Goal: Task Accomplishment & Management: Use online tool/utility

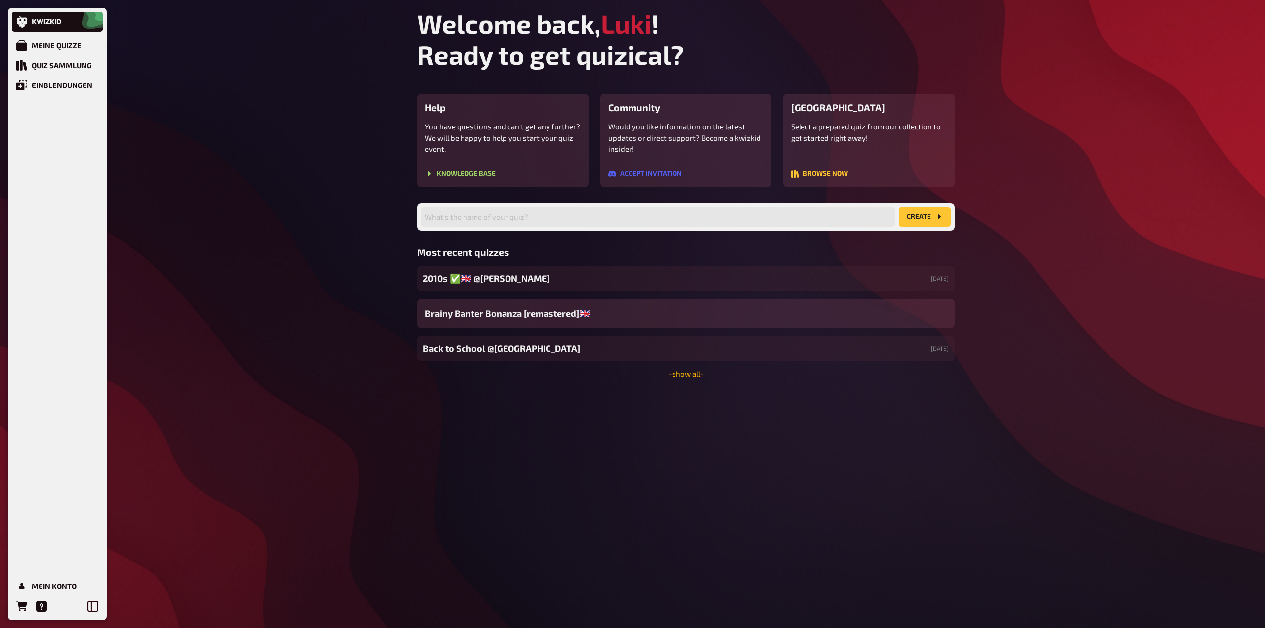
click at [684, 373] on link "- show all -" at bounding box center [685, 373] width 35 height 9
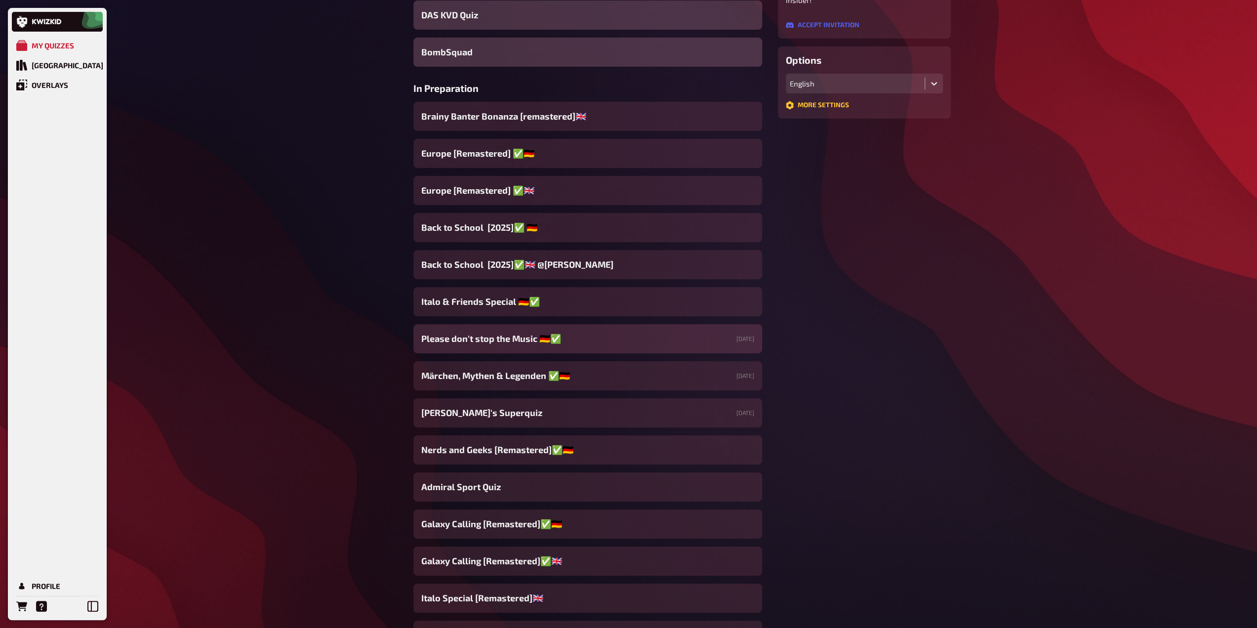
scroll to position [198, 0]
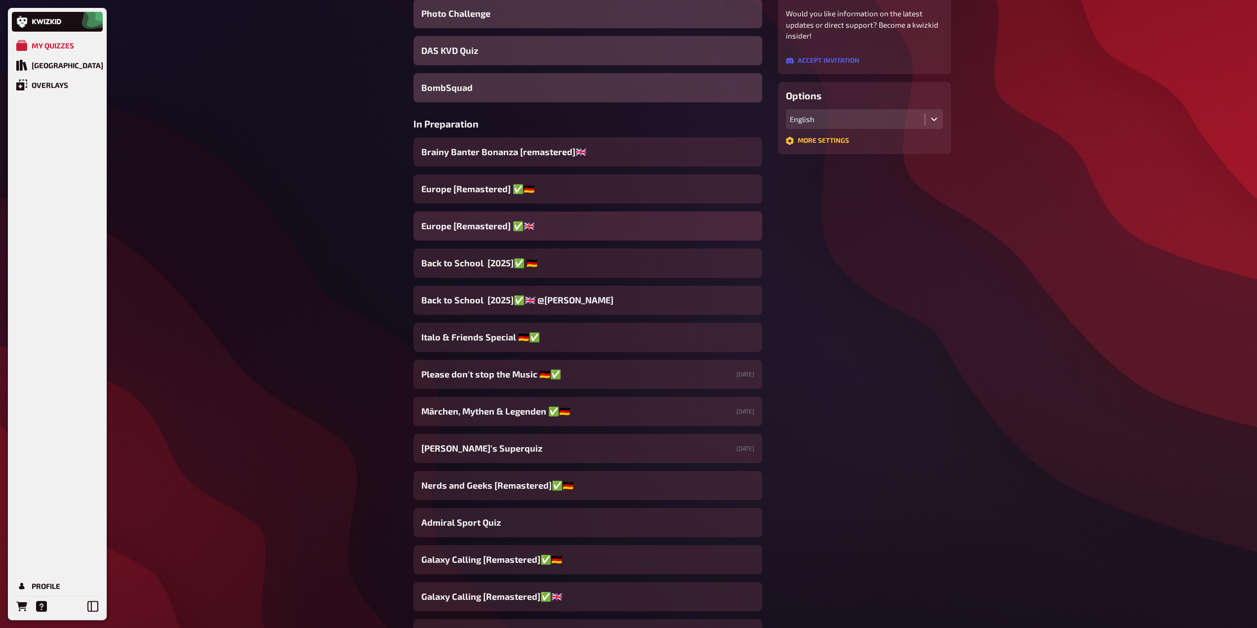
click at [504, 229] on span "Europe [Remastered] ✅​🇬🇧​" at bounding box center [477, 225] width 113 height 13
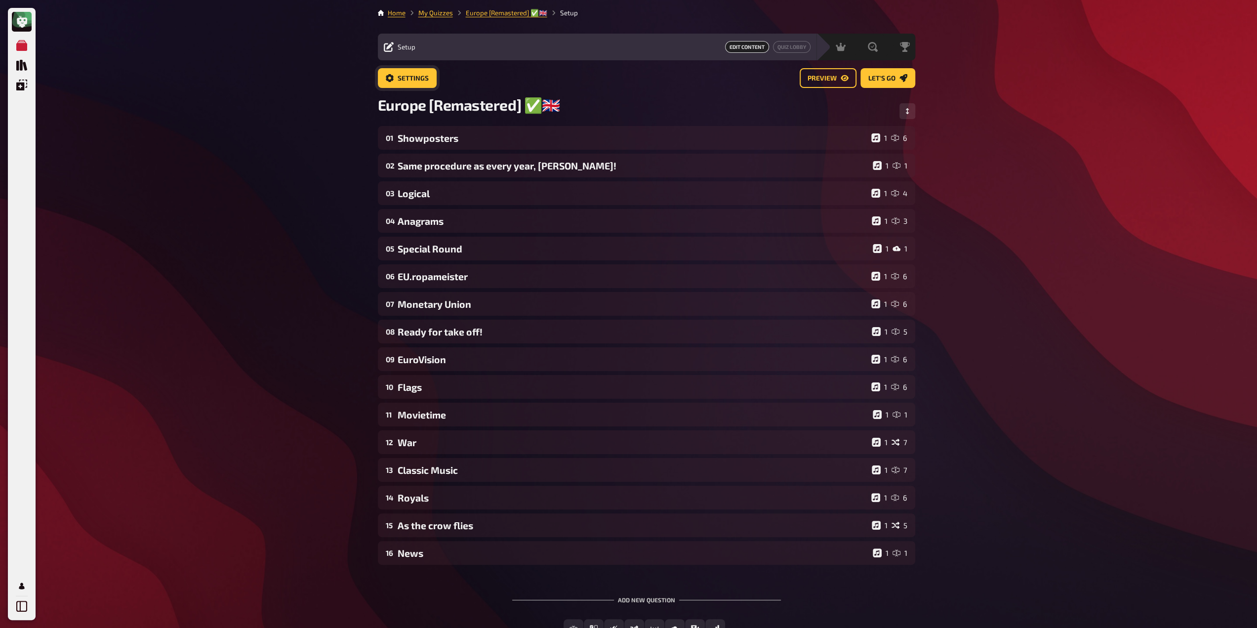
click at [414, 76] on span "Settings" at bounding box center [413, 78] width 31 height 7
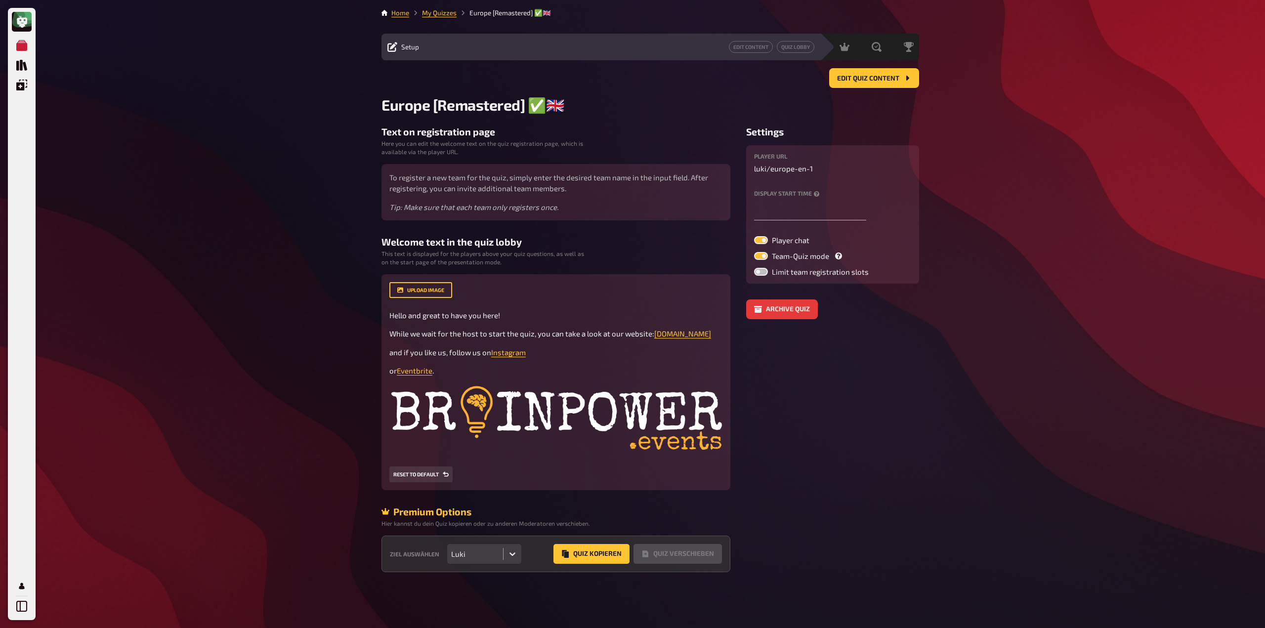
click at [508, 550] on div at bounding box center [512, 554] width 18 height 18
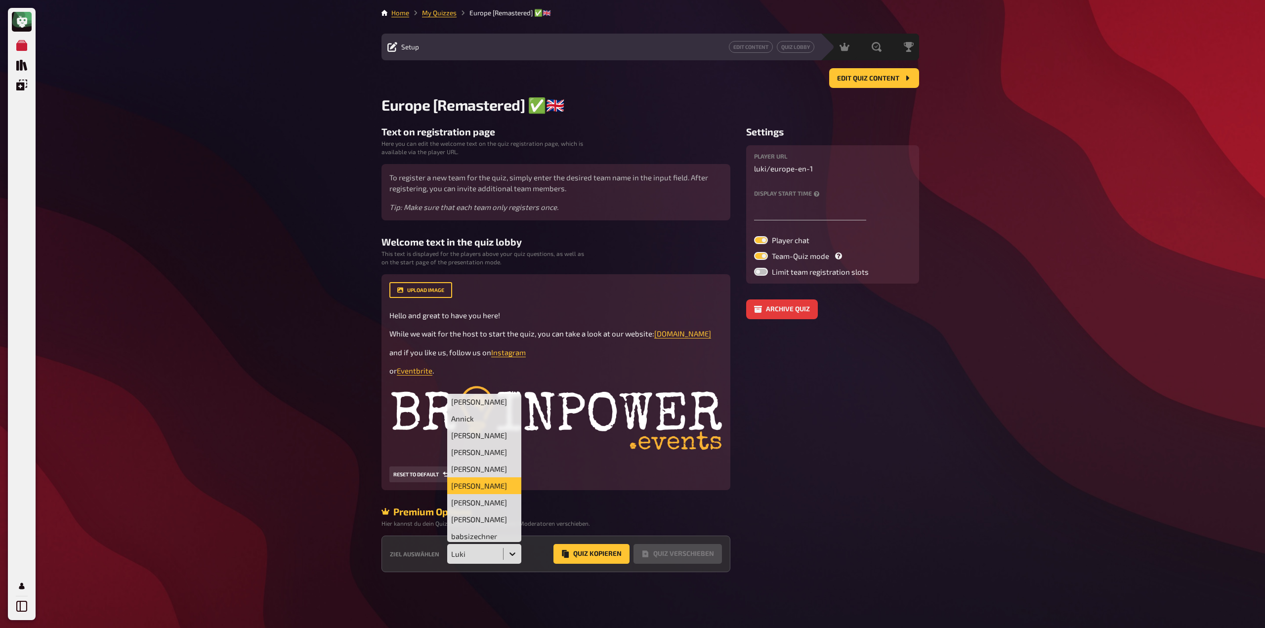
scroll to position [49, 0]
click at [480, 479] on div "[PERSON_NAME]" at bounding box center [484, 470] width 74 height 17
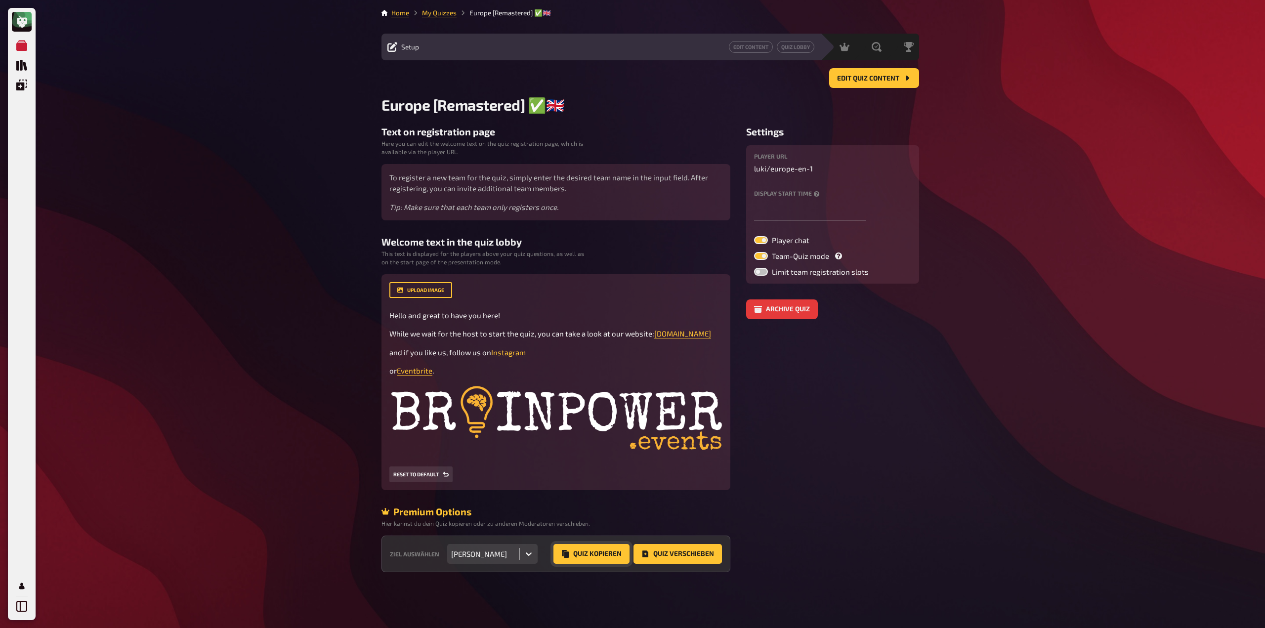
click at [583, 556] on button "Quiz Kopieren" at bounding box center [591, 554] width 76 height 20
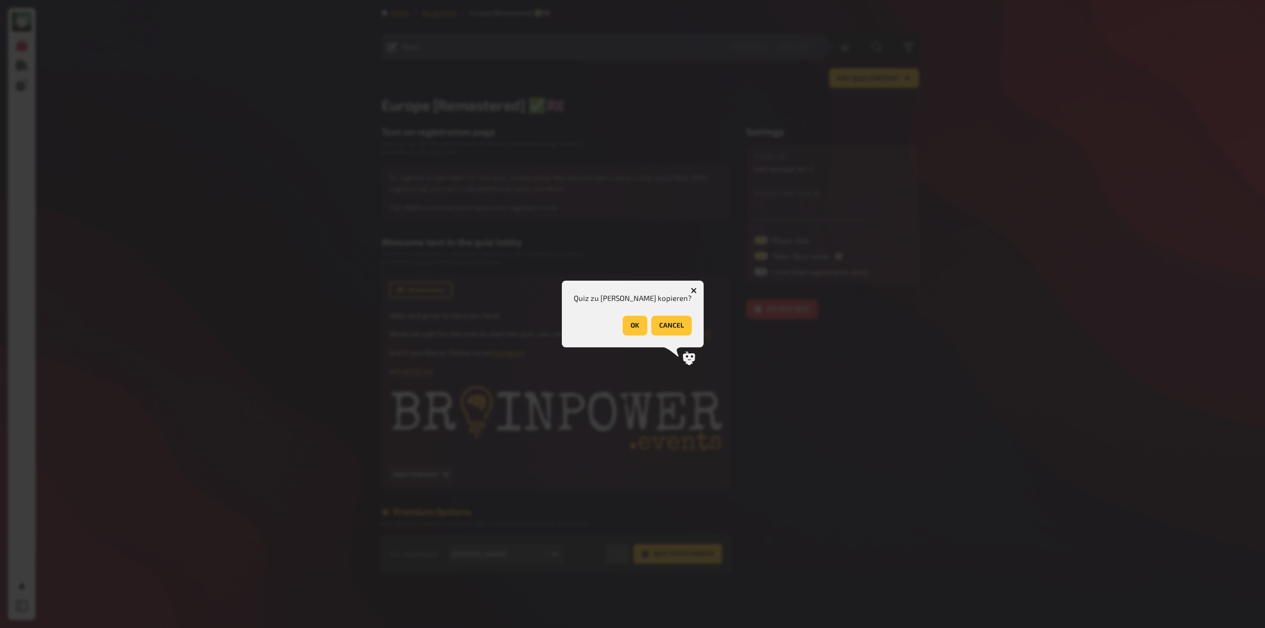
click at [622, 329] on button "OK" at bounding box center [634, 326] width 25 height 20
click at [670, 323] on button "OK" at bounding box center [670, 326] width 25 height 20
